Goal: Transaction & Acquisition: Download file/media

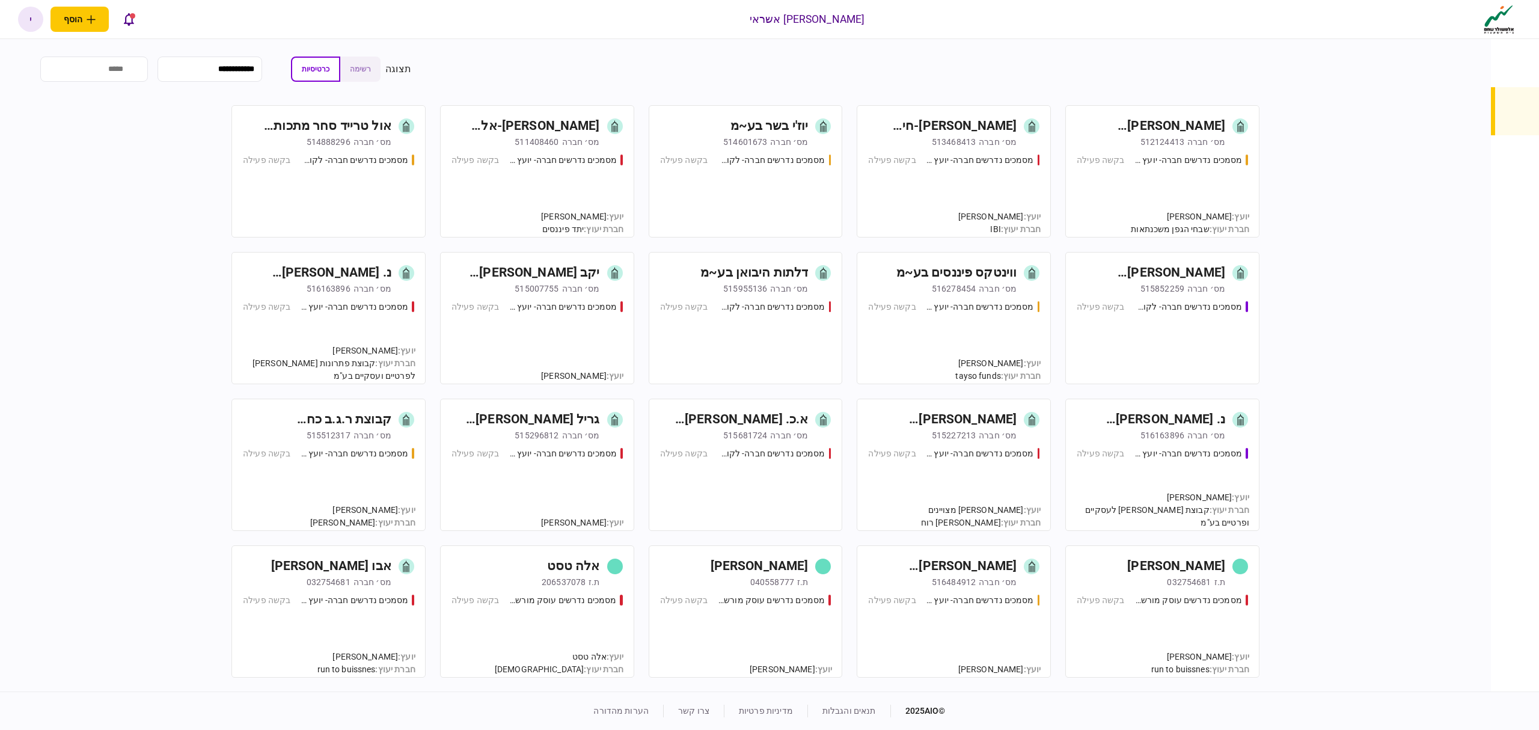
click at [1158, 186] on div "מסמכים נדרשים חברה- יועץ - תהליך חברה בקשה פעילה" at bounding box center [1162, 190] width 171 height 73
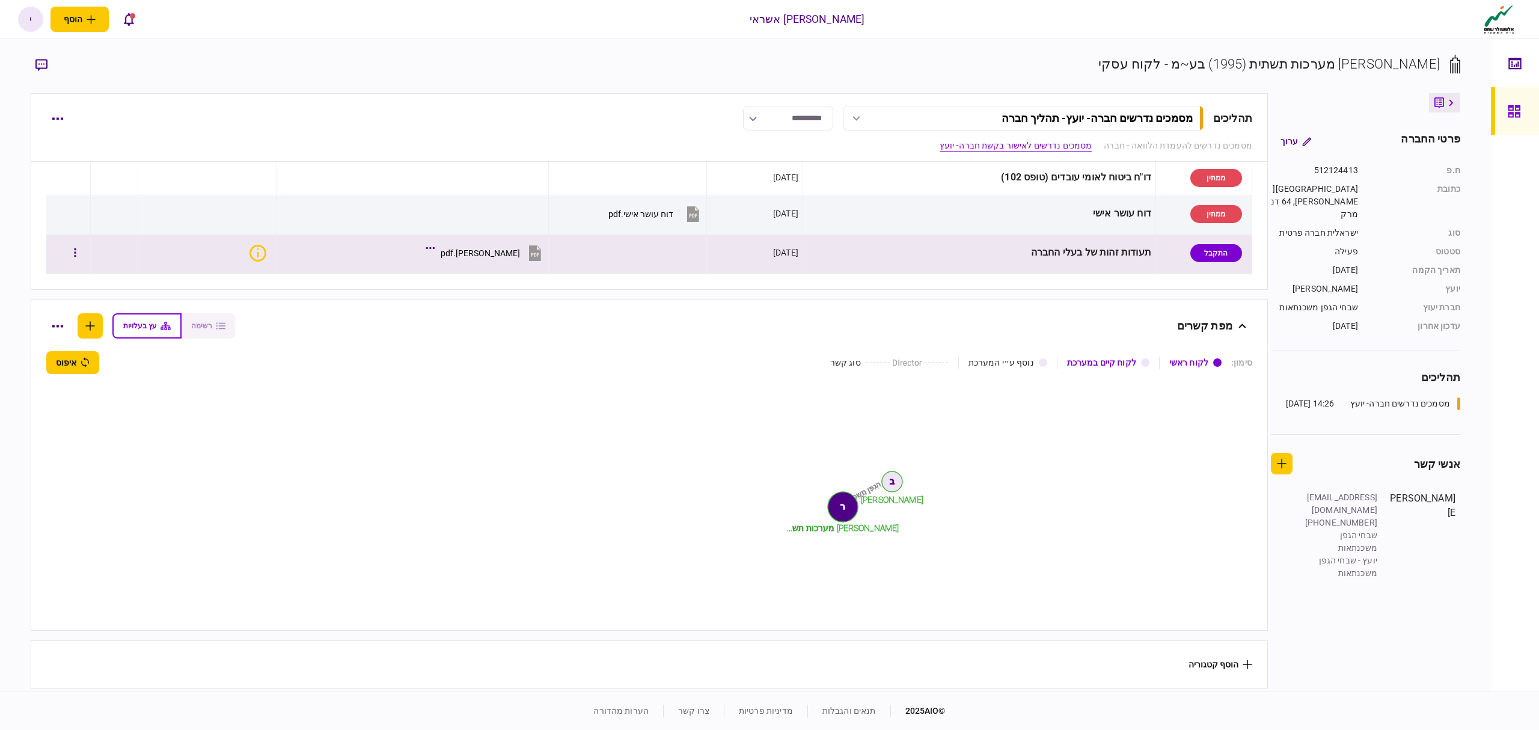
scroll to position [417, 0]
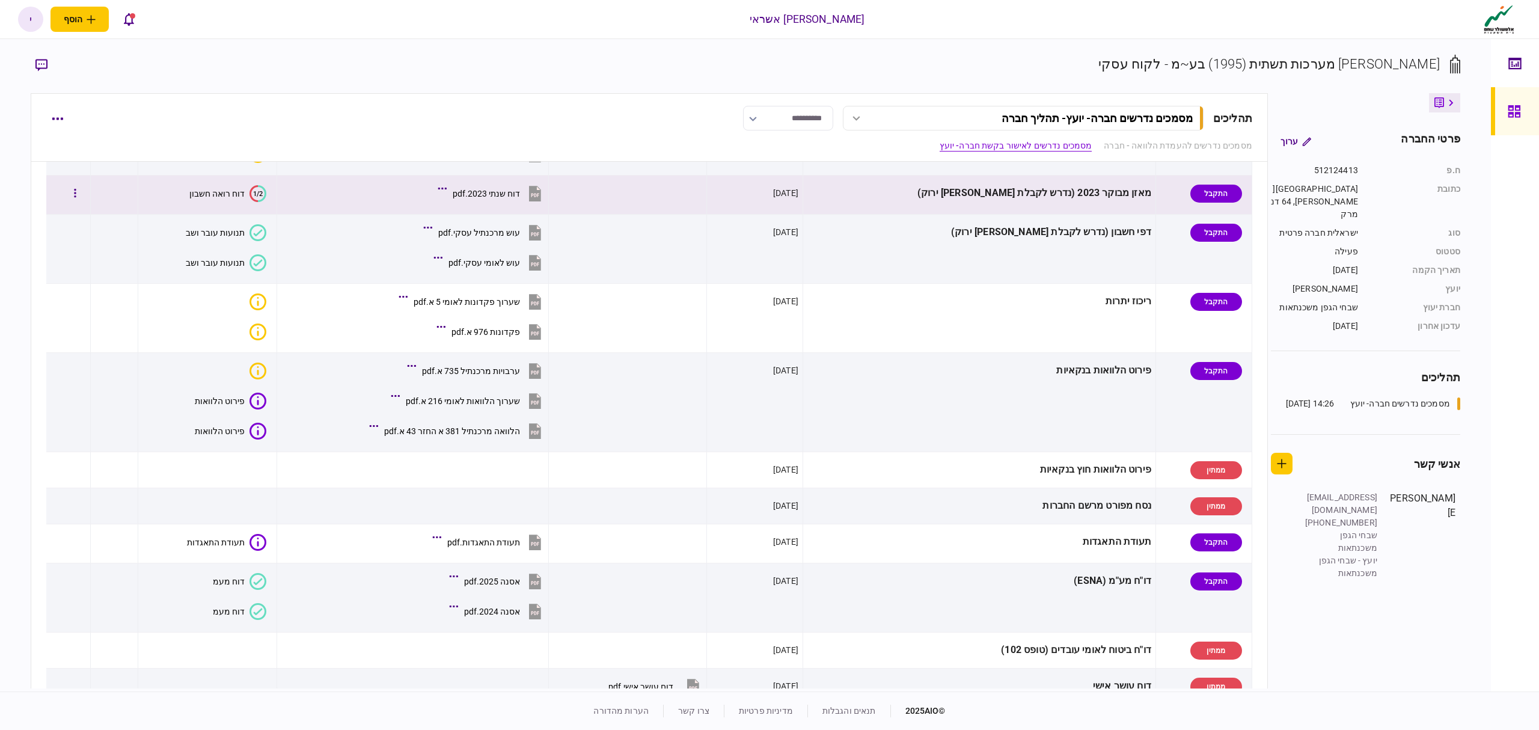
click at [512, 192] on div "דוח שנתי 2023.pdf" at bounding box center [486, 194] width 67 height 10
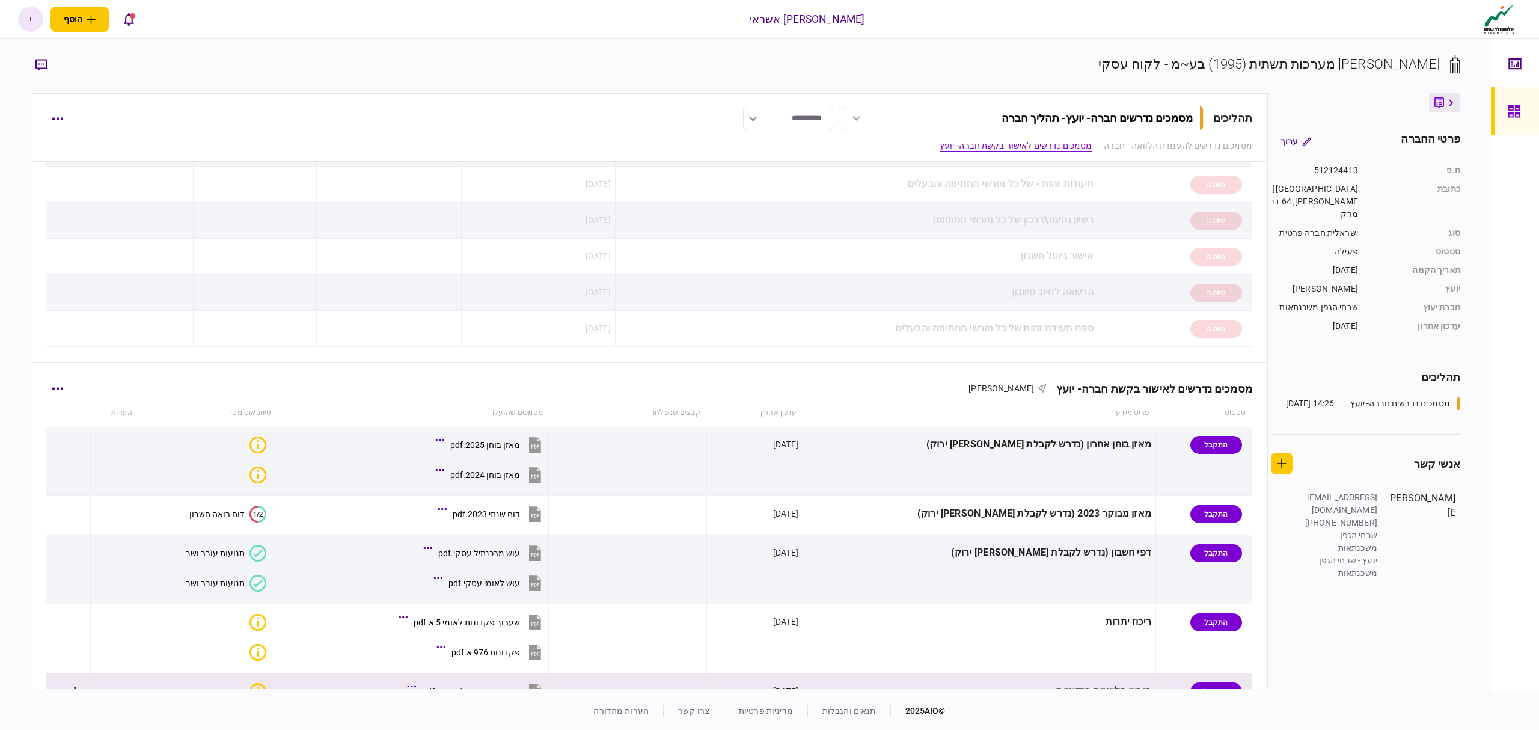
scroll to position [337, 0]
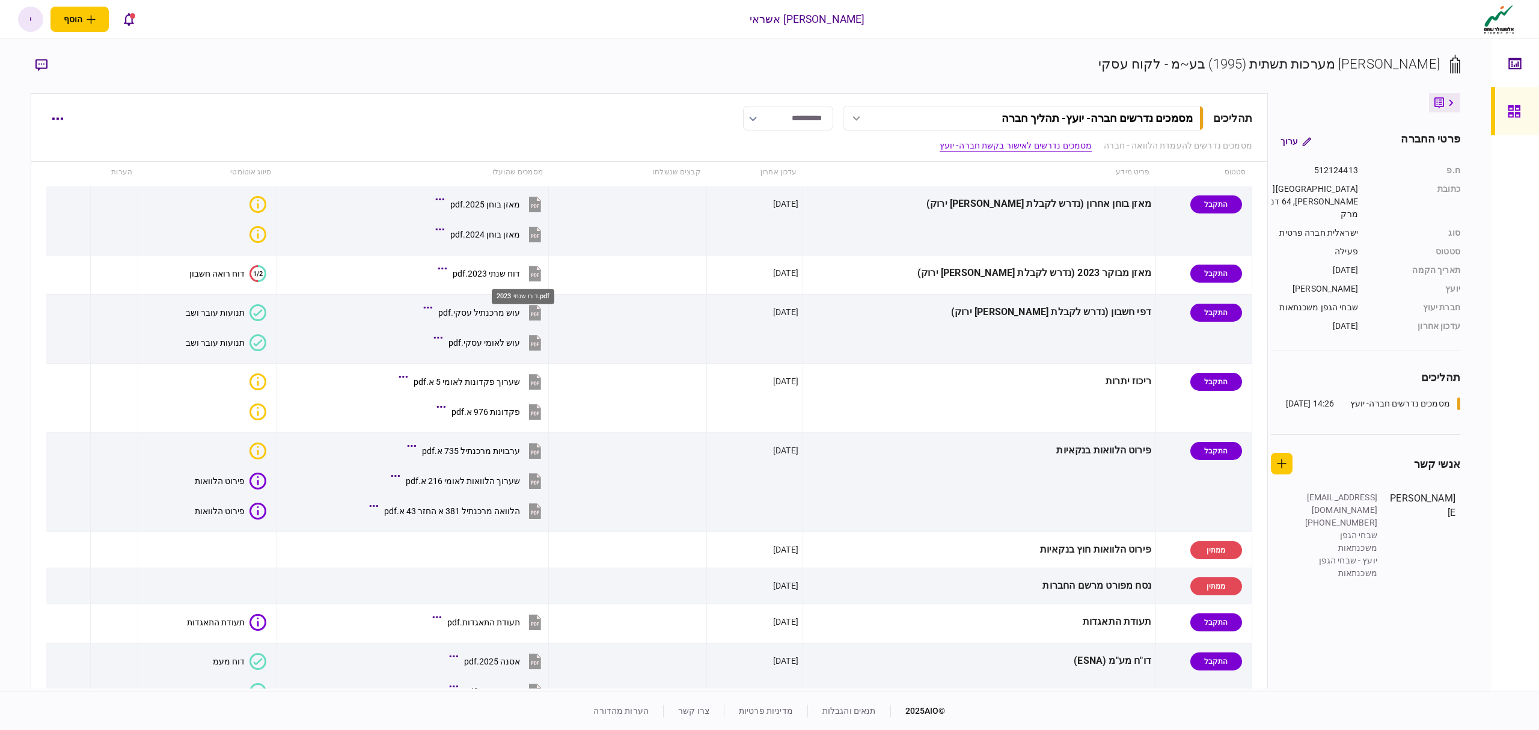
click at [518, 284] on div "דוח שנתי 2023.pdf" at bounding box center [523, 293] width 65 height 25
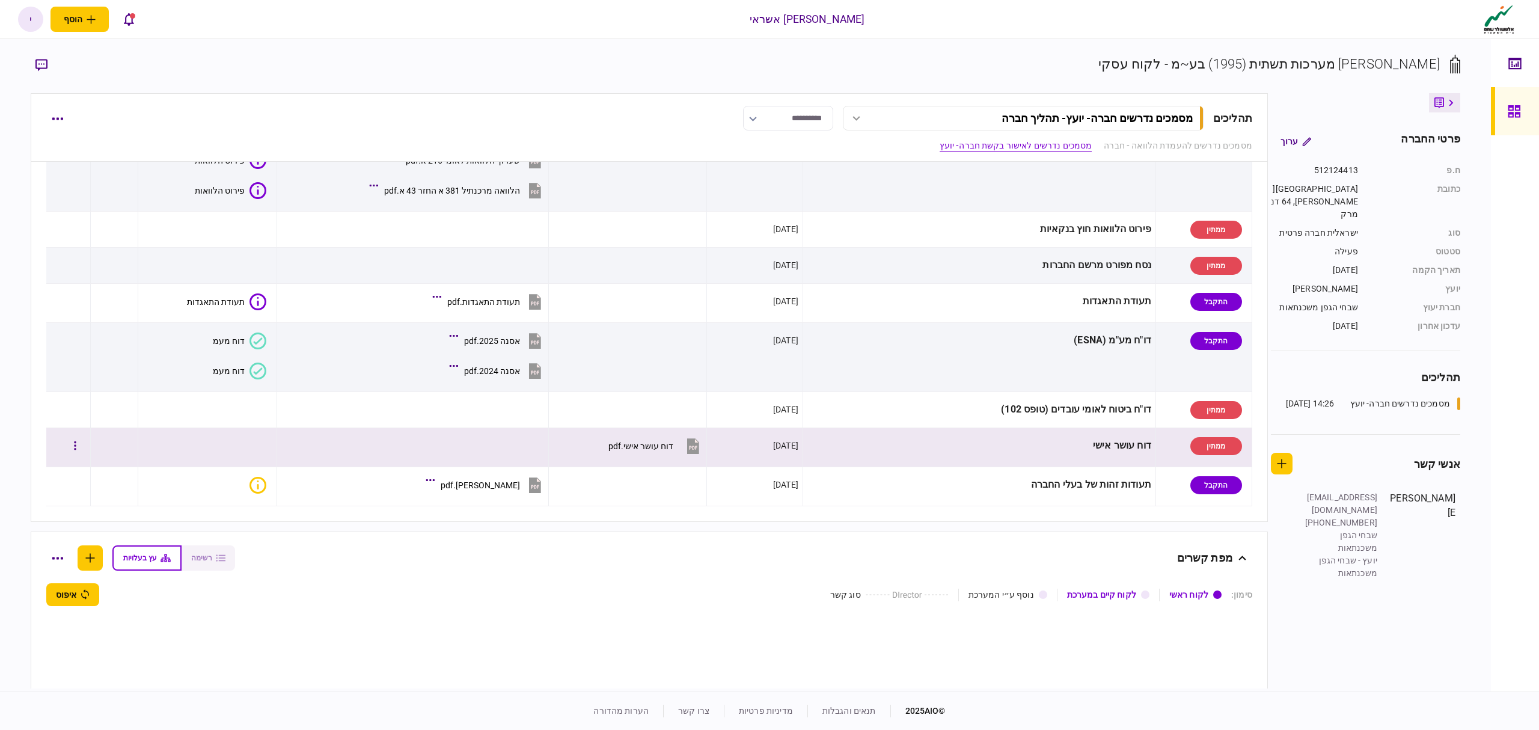
scroll to position [577, 0]
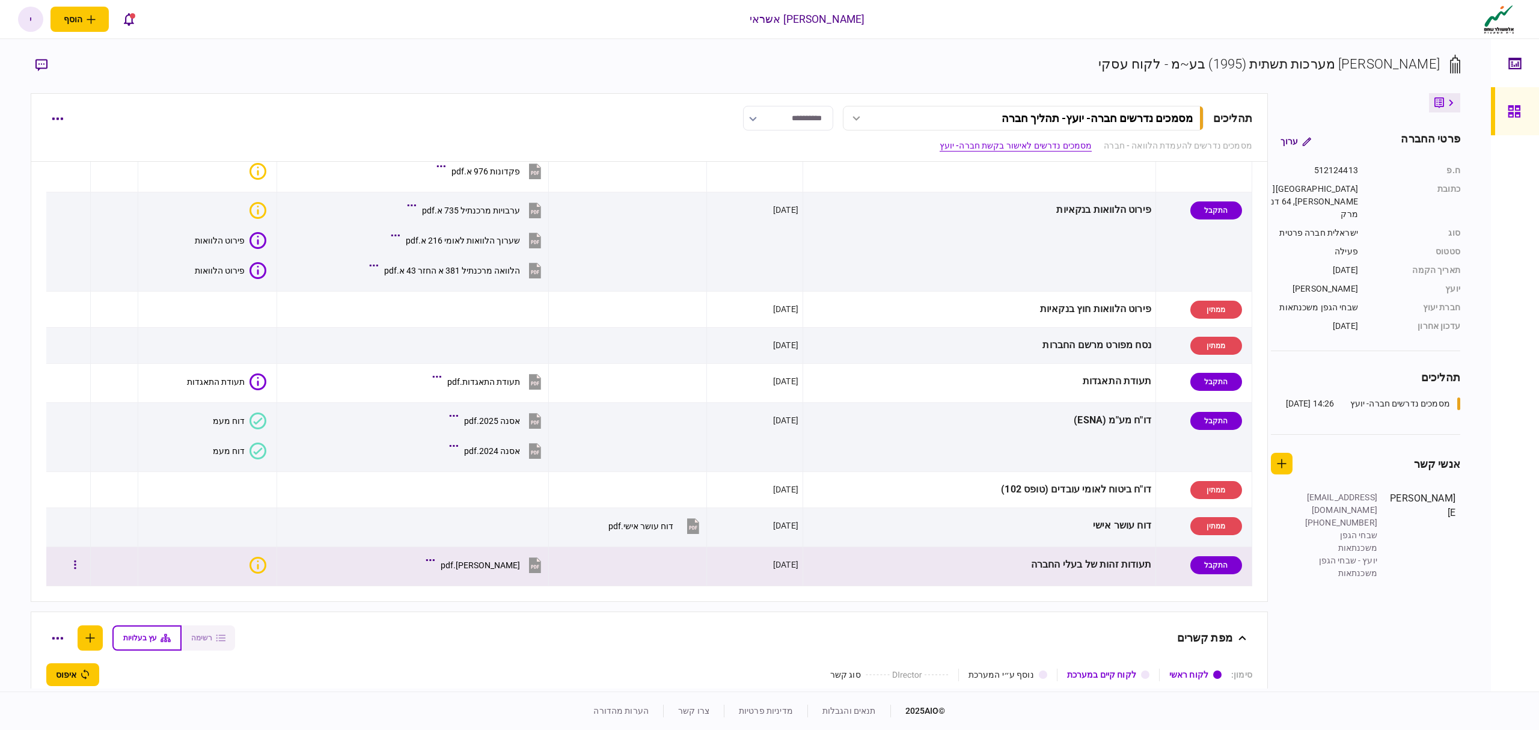
click at [520, 568] on div "[PERSON_NAME].pdf" at bounding box center [480, 565] width 79 height 10
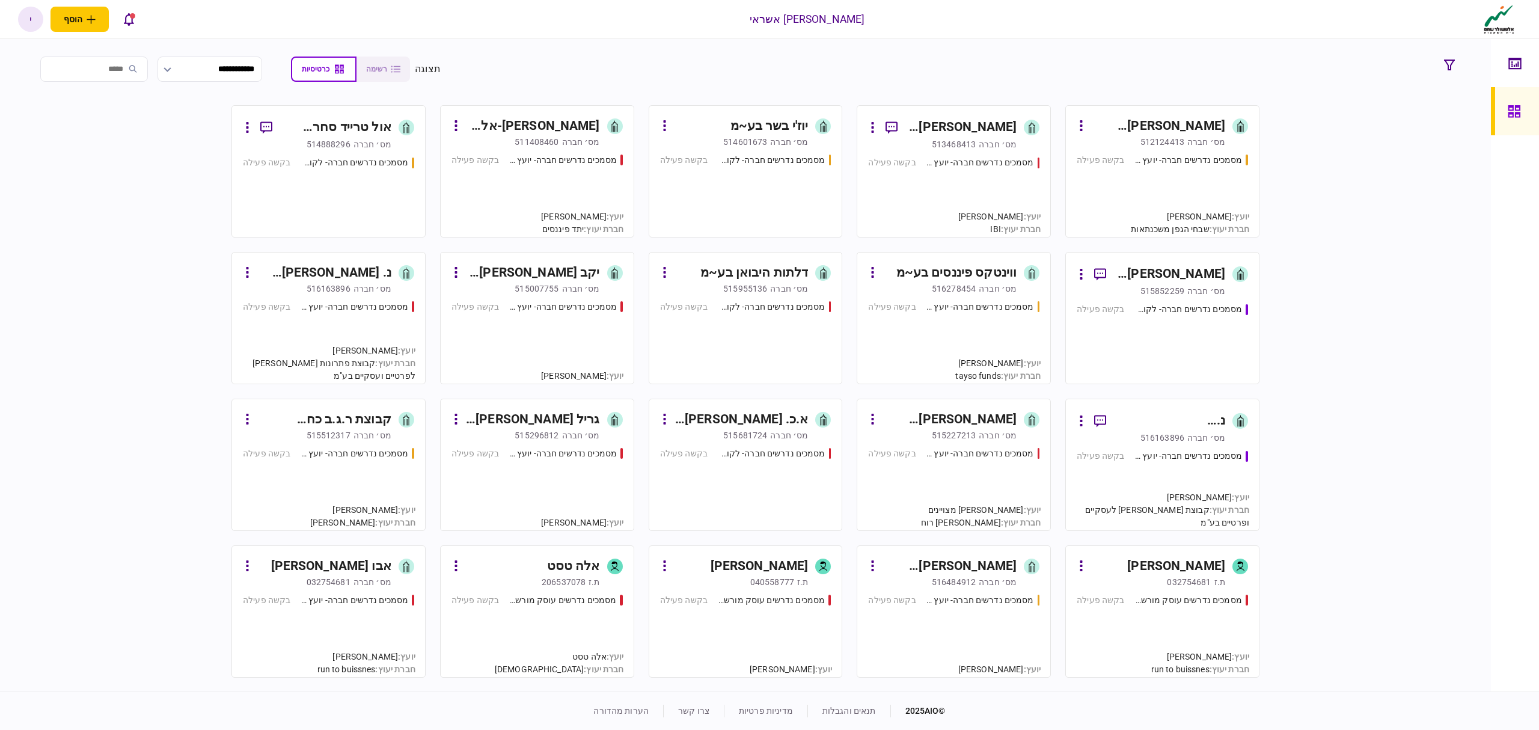
click at [1176, 125] on div "[PERSON_NAME] מערכות תשתית (1995) בע~מ" at bounding box center [1158, 126] width 135 height 19
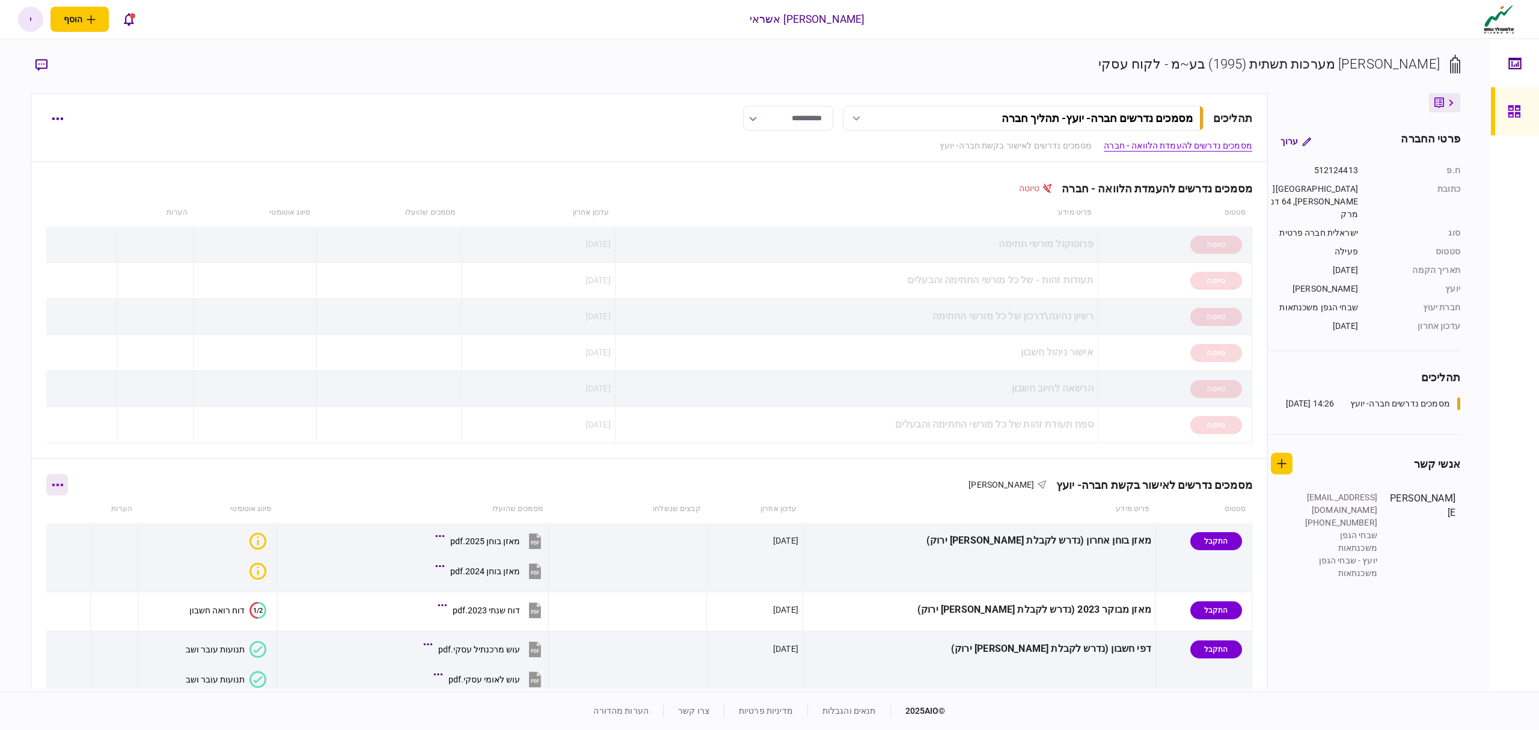
click at [63, 486] on icon "button" at bounding box center [57, 484] width 11 height 3
click at [68, 594] on span "הורד מסמכים" at bounding box center [66, 590] width 55 height 14
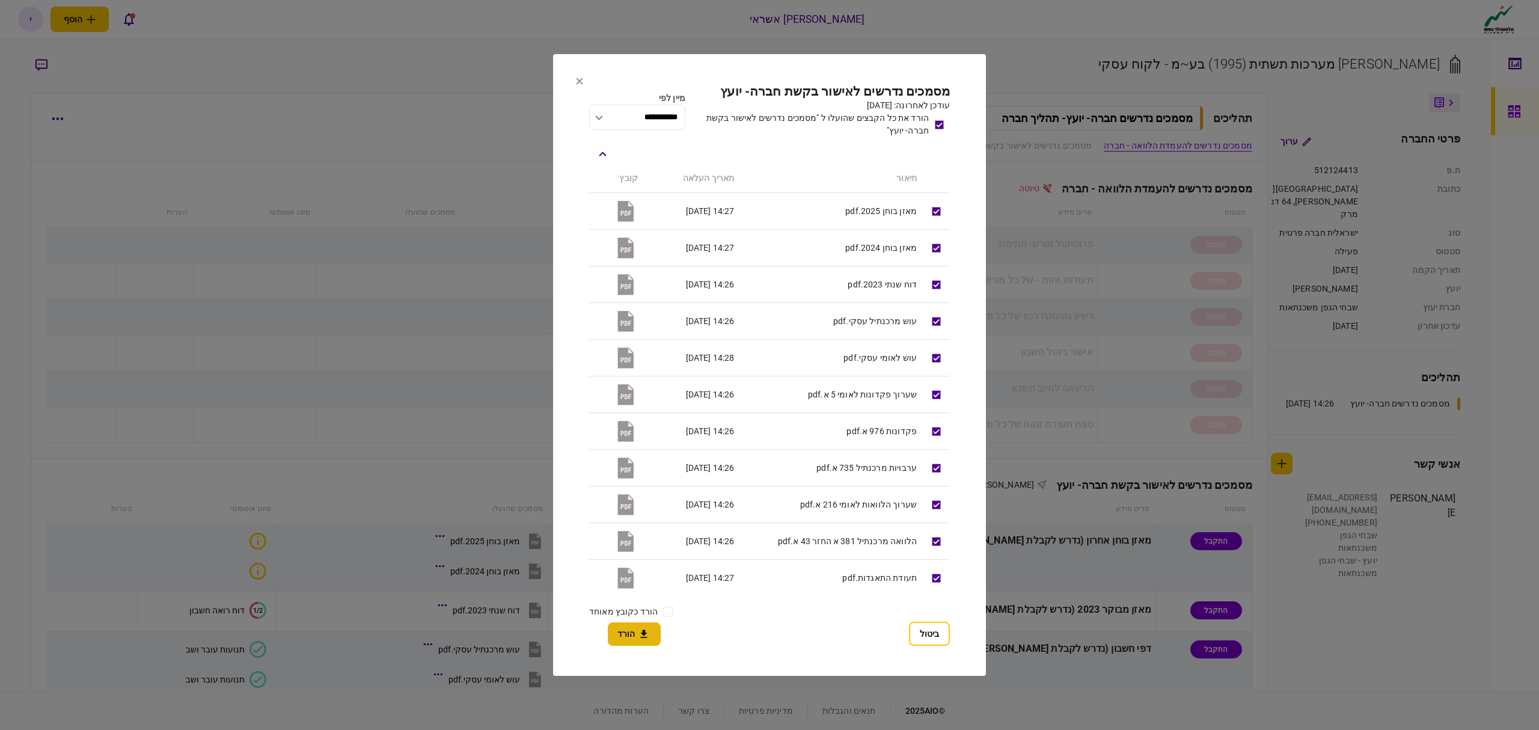
click at [634, 633] on button "הורד" at bounding box center [634, 633] width 53 height 23
